Goal: Task Accomplishment & Management: Use online tool/utility

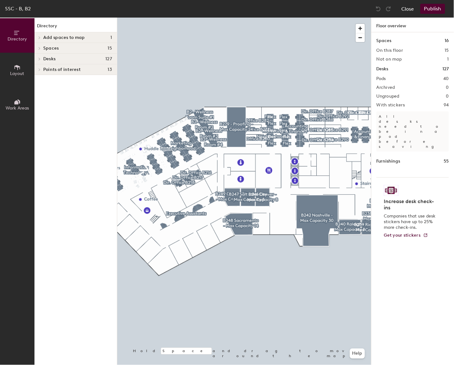
click at [410, 4] on button "Close" at bounding box center [408, 9] width 13 height 10
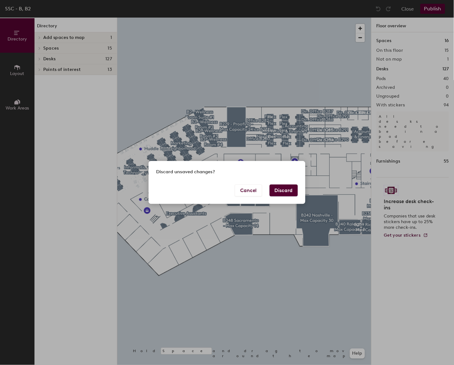
click at [278, 191] on button "Discard" at bounding box center [284, 190] width 28 height 12
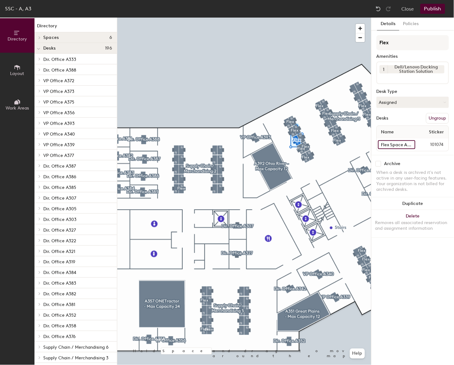
click at [396, 140] on input "Flex Space A3042" at bounding box center [396, 144] width 37 height 9
click at [362, 18] on div at bounding box center [244, 18] width 254 height 0
click at [203, 18] on div at bounding box center [244, 18] width 254 height 0
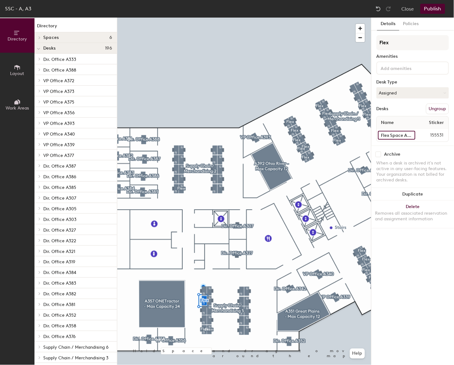
click at [390, 135] on input "Flex Space A3126" at bounding box center [396, 135] width 37 height 9
click at [181, 18] on div at bounding box center [244, 18] width 254 height 0
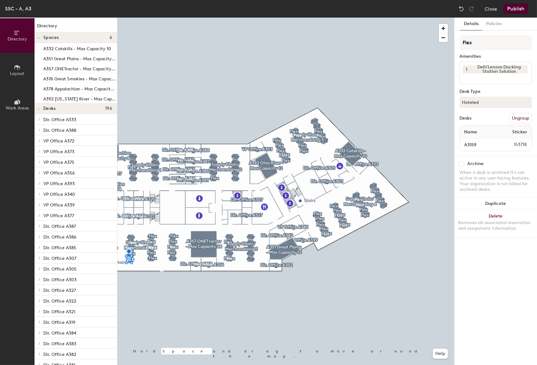
click at [454, 115] on button "Ungroup" at bounding box center [520, 118] width 23 height 11
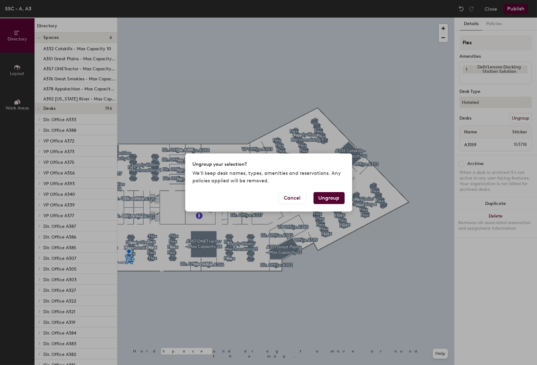
drag, startPoint x: 332, startPoint y: 206, endPoint x: 334, endPoint y: 202, distance: 3.7
click at [333, 205] on div "Cancel Ungroup" at bounding box center [268, 201] width 167 height 19
click at [334, 201] on button "Ungroup" at bounding box center [328, 198] width 31 height 12
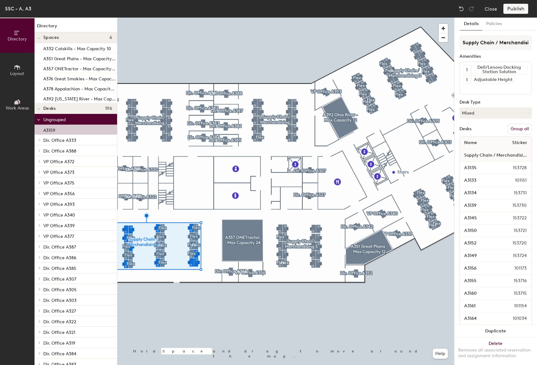
click at [454, 129] on button "Group all" at bounding box center [519, 129] width 24 height 11
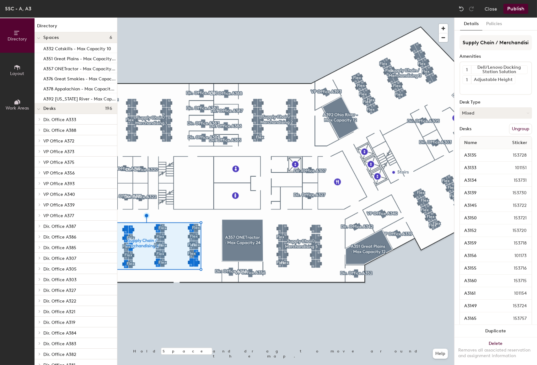
click at [454, 7] on button "Publish" at bounding box center [515, 9] width 25 height 10
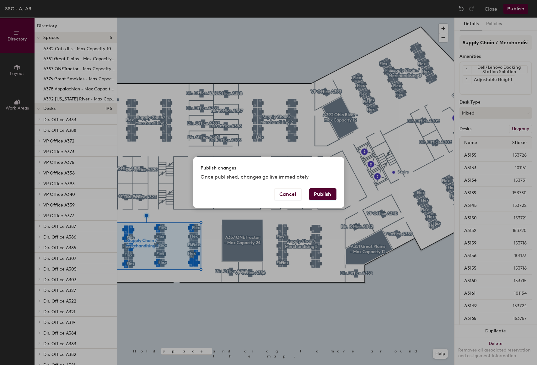
click at [324, 195] on button "Publish" at bounding box center [322, 194] width 27 height 12
